Goal: Book appointment/travel/reservation

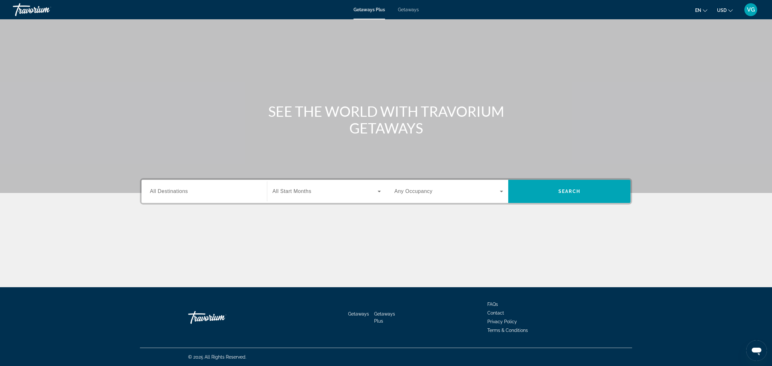
click at [180, 193] on span "All Destinations" at bounding box center [169, 191] width 38 height 5
click at [180, 193] on input "Destination All Destinations" at bounding box center [204, 192] width 109 height 8
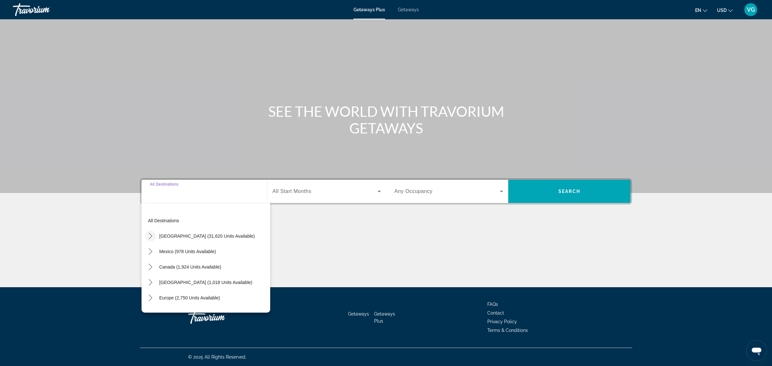
click at [150, 238] on icon "Toggle United States (31,620 units available) submenu" at bounding box center [150, 236] width 6 height 6
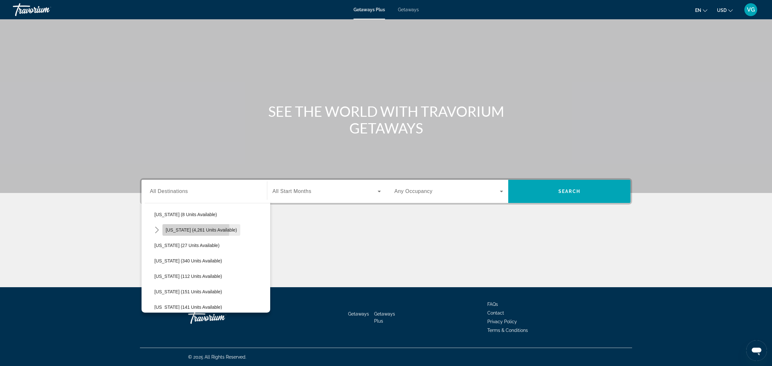
click at [168, 229] on span "[US_STATE] (4,261 units available)" at bounding box center [201, 229] width 71 height 5
type input "**********"
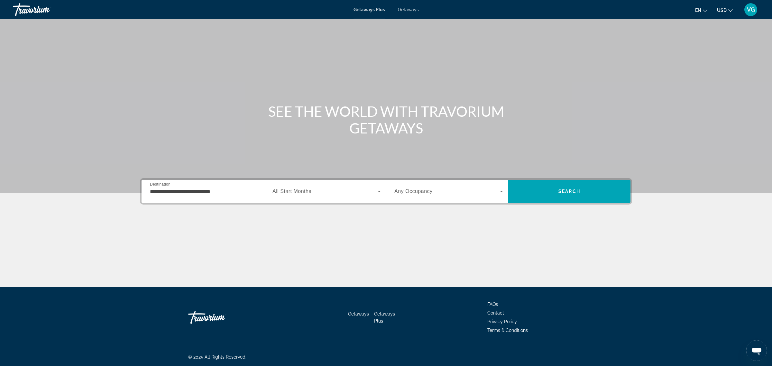
click at [296, 193] on span "All Start Months" at bounding box center [292, 191] width 39 height 5
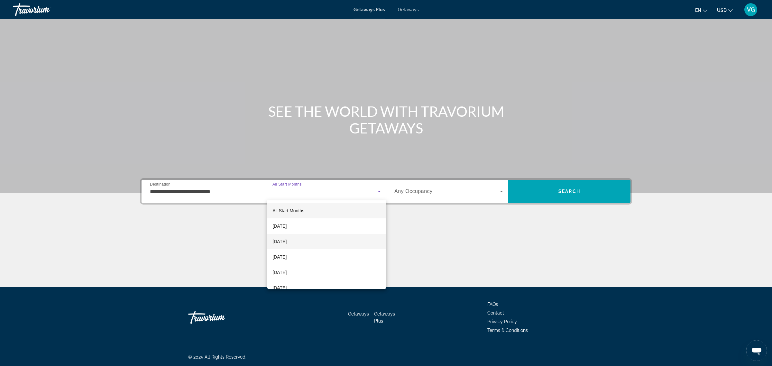
click at [287, 239] on span "[DATE]" at bounding box center [280, 242] width 14 height 8
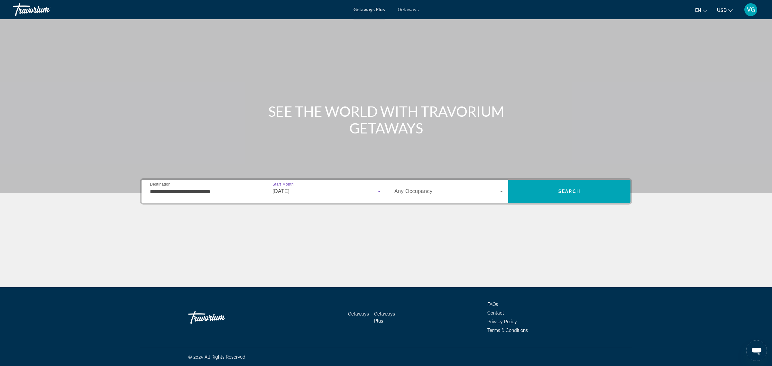
click at [442, 192] on span "Search widget" at bounding box center [447, 192] width 106 height 8
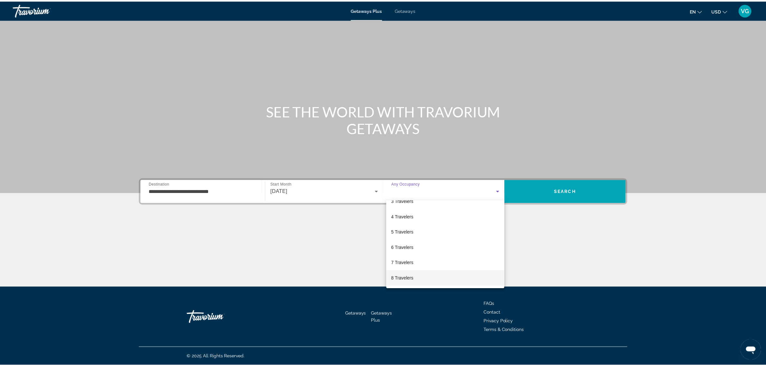
scroll to position [71, 0]
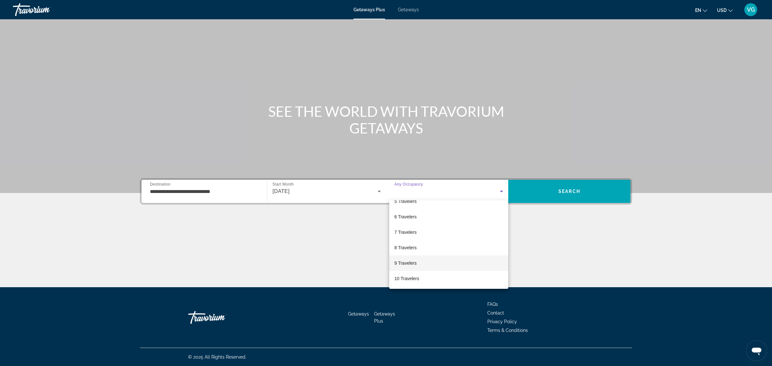
click at [424, 264] on mat-option "9 Travelers" at bounding box center [448, 262] width 119 height 15
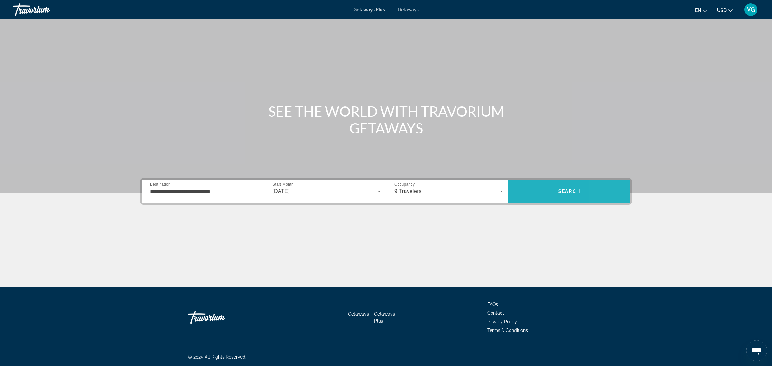
click at [604, 189] on span "Search" at bounding box center [569, 191] width 122 height 15
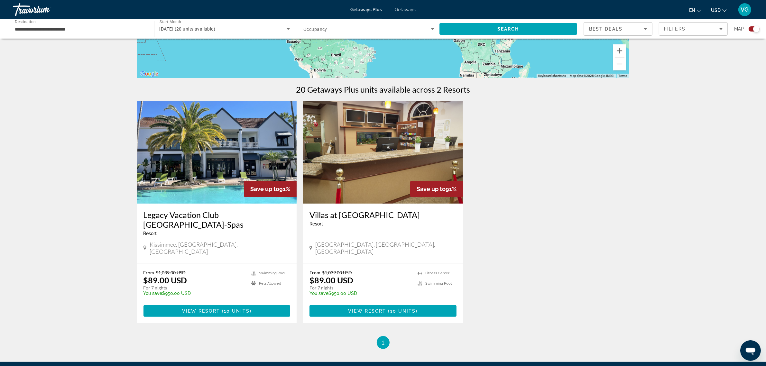
scroll to position [161, 0]
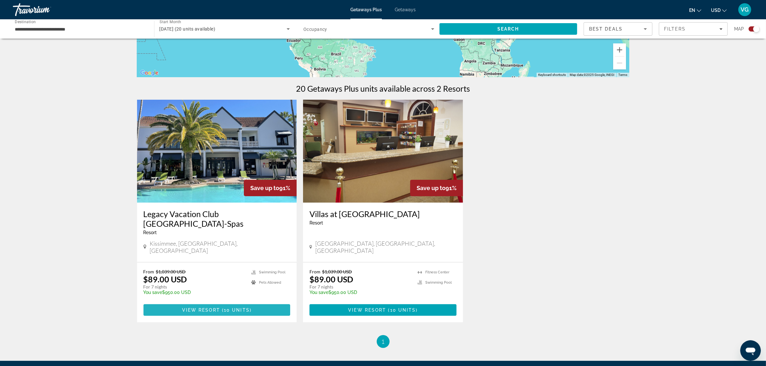
click at [230, 308] on span "10 units" at bounding box center [237, 310] width 26 height 5
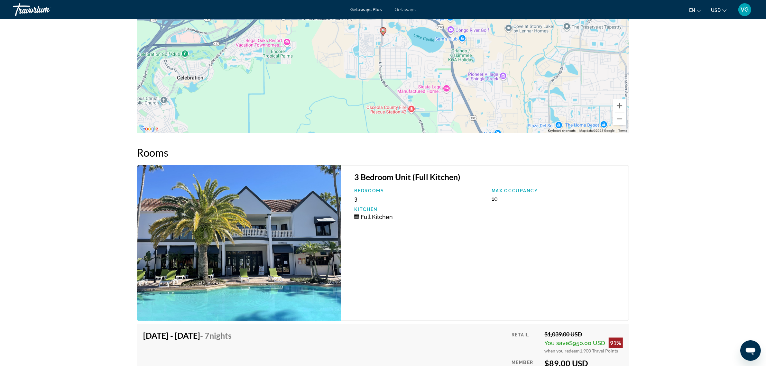
scroll to position [1026, 0]
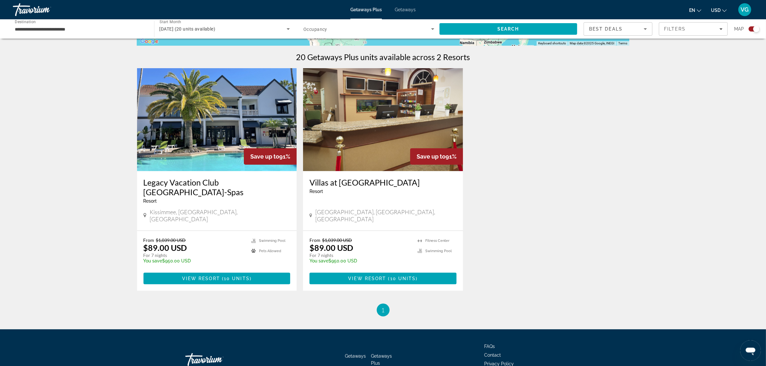
scroll to position [217, 0]
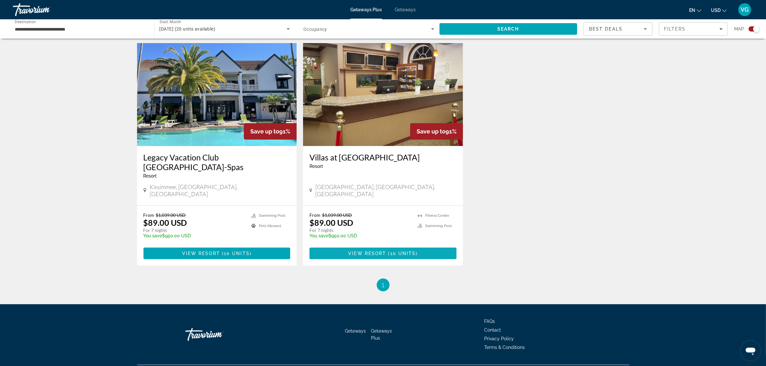
click at [388, 251] on span "Main content" at bounding box center [387, 253] width 2 height 5
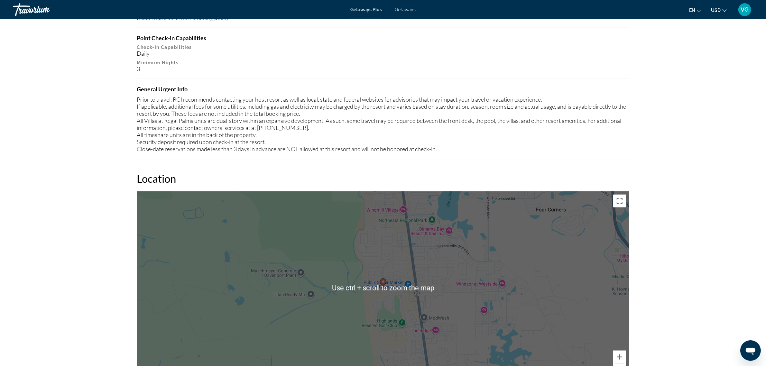
scroll to position [710, 0]
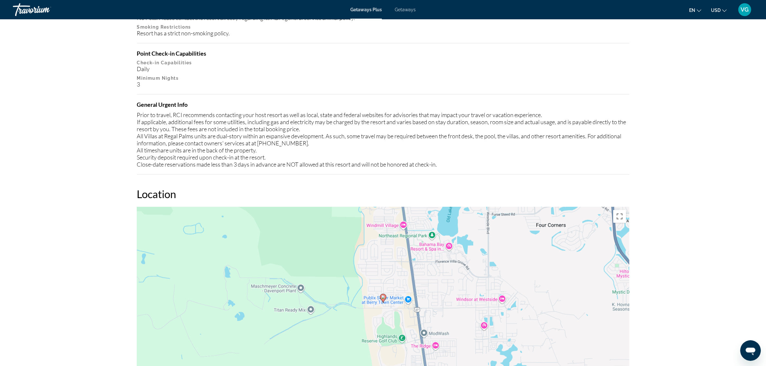
click at [552, 67] on div "Daily" at bounding box center [383, 68] width 492 height 7
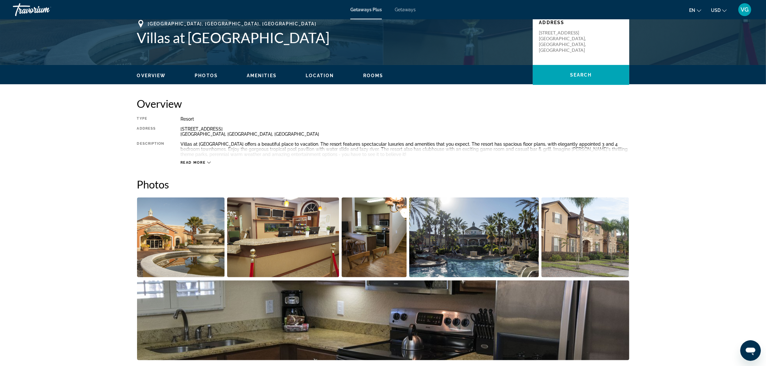
scroll to position [147, 0]
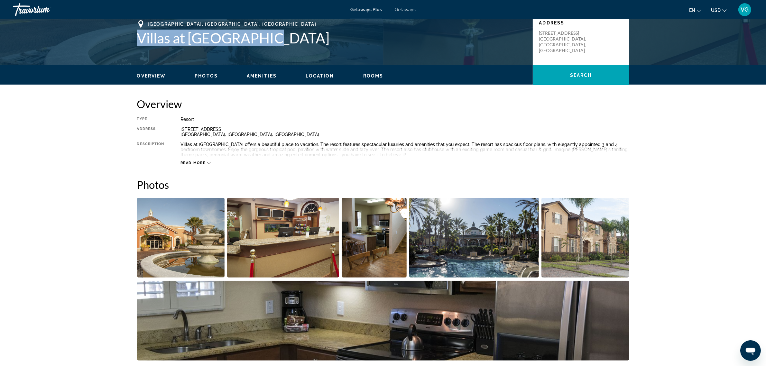
drag, startPoint x: 138, startPoint y: 36, endPoint x: 279, endPoint y: 36, distance: 140.6
click at [279, 36] on h1 "Villas at [GEOGRAPHIC_DATA]" at bounding box center [331, 38] width 389 height 17
